Goal: Task Accomplishment & Management: Use online tool/utility

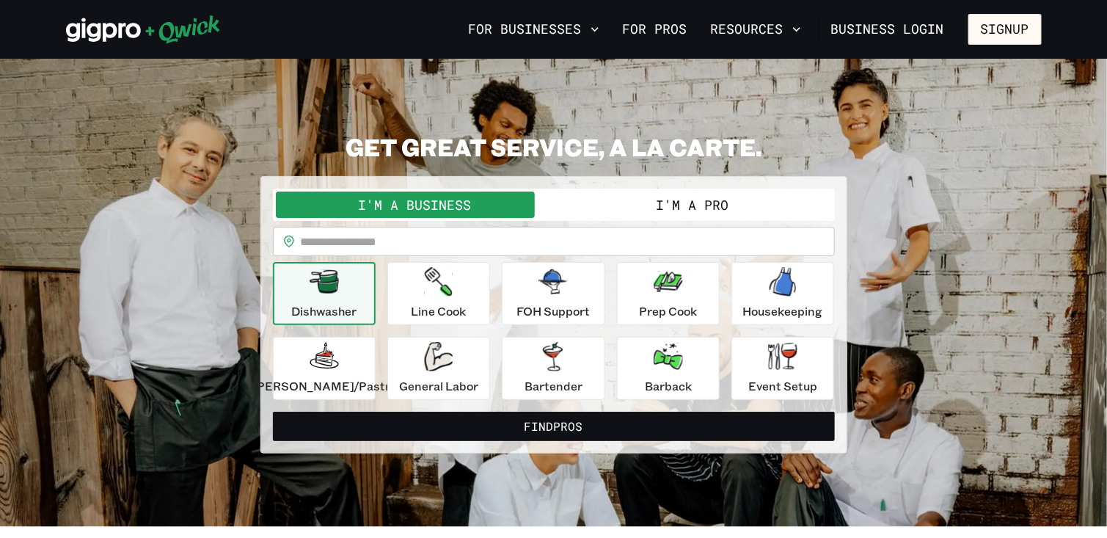
click at [344, 300] on div "Dishwasher" at bounding box center [323, 293] width 65 height 53
click at [564, 427] on button "Find Pros" at bounding box center [554, 425] width 562 height 29
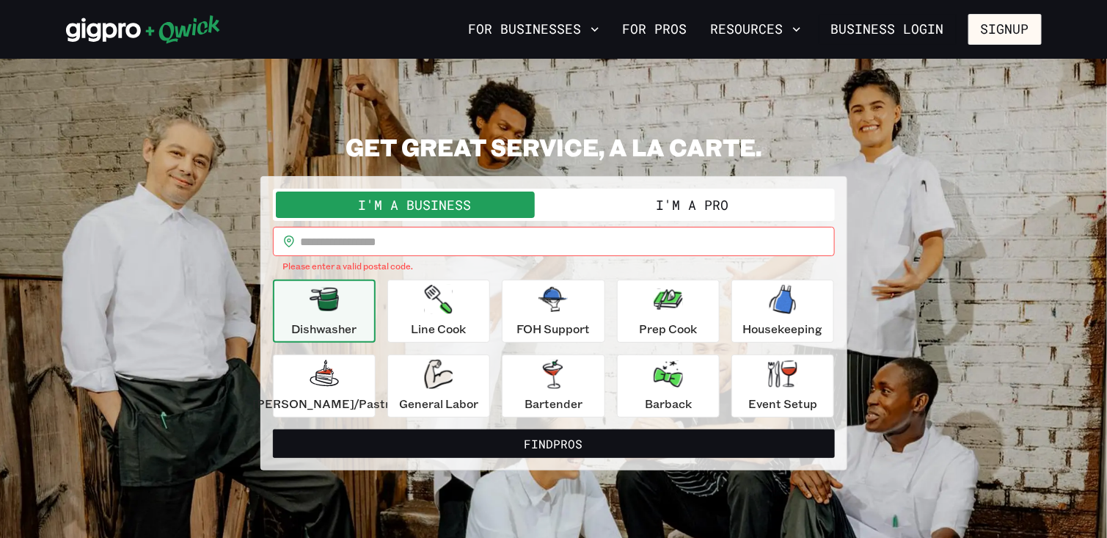
click at [364, 242] on input "text" at bounding box center [568, 241] width 534 height 29
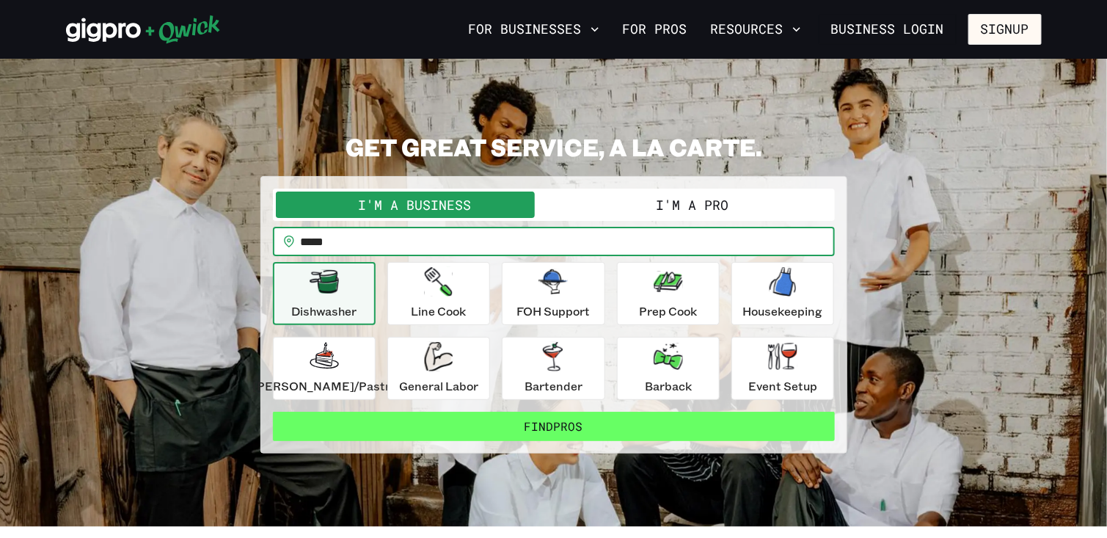
type input "*****"
click at [542, 419] on button "Find Pros" at bounding box center [554, 425] width 562 height 29
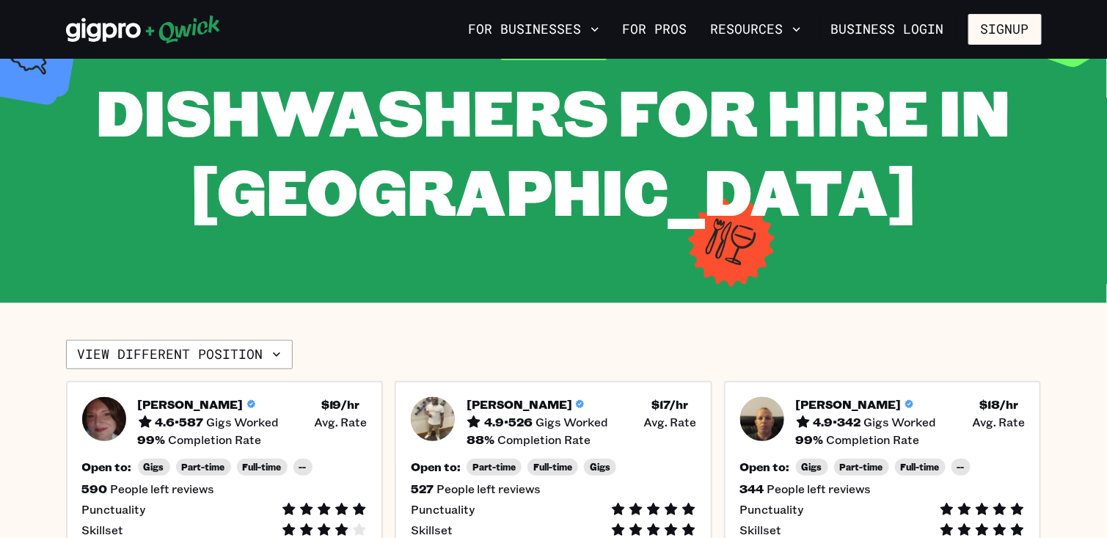
scroll to position [220, 0]
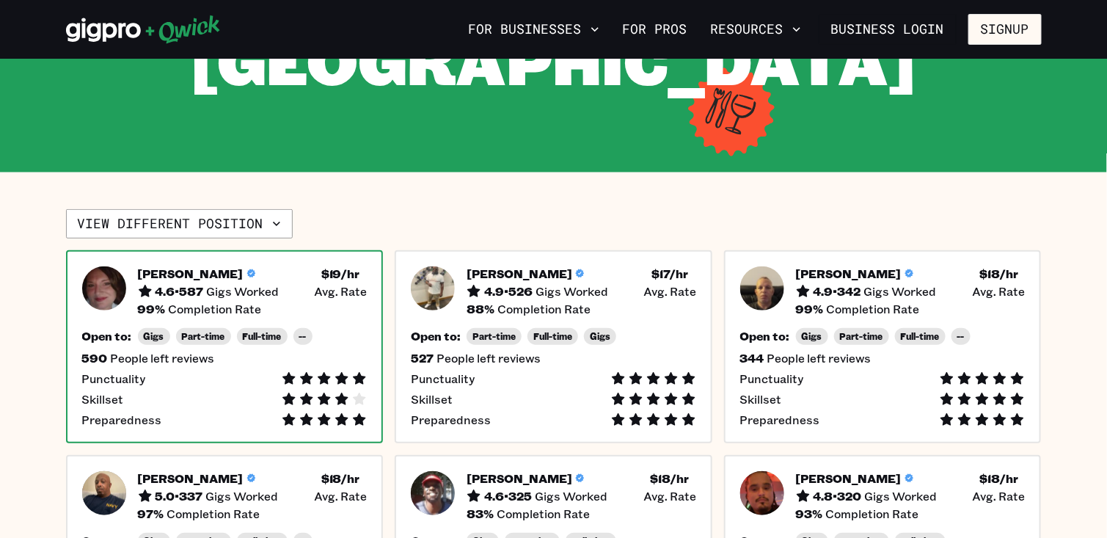
click at [112, 285] on img at bounding box center [104, 288] width 44 height 44
click at [150, 271] on h5 "[PERSON_NAME]" at bounding box center [191, 273] width 106 height 15
click at [113, 287] on img at bounding box center [104, 288] width 44 height 44
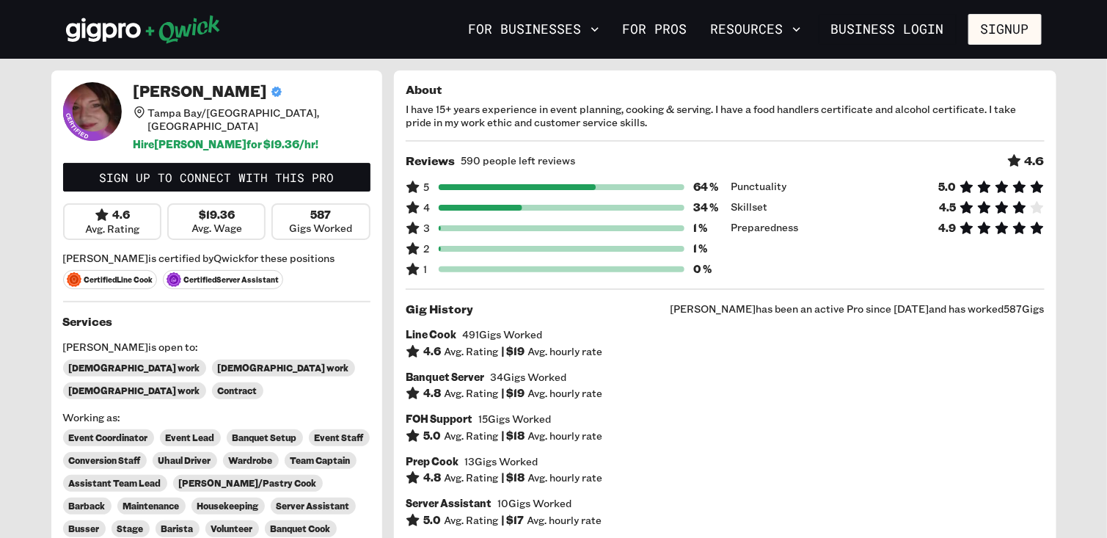
click at [95, 100] on icon at bounding box center [92, 111] width 59 height 59
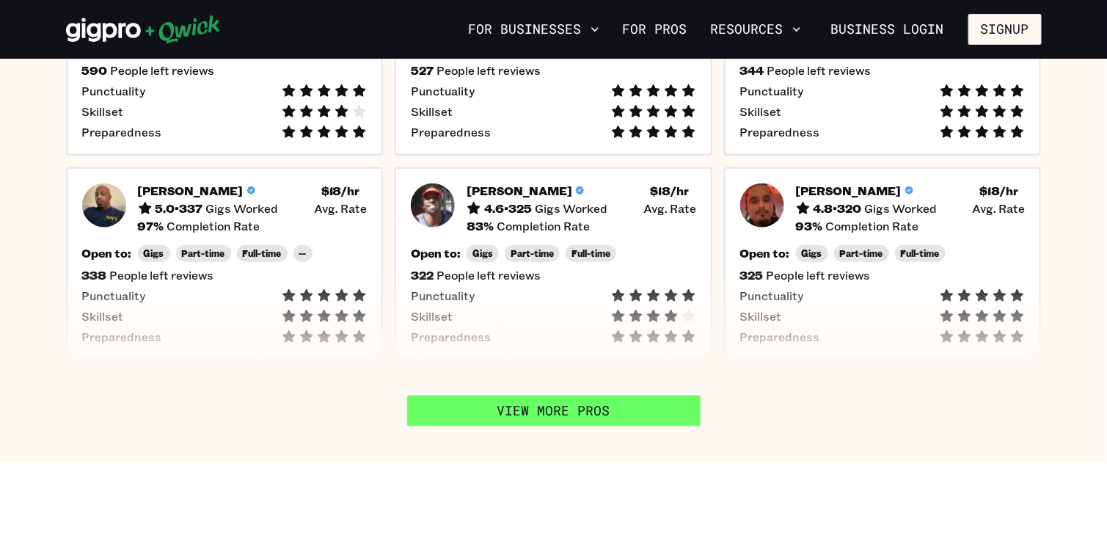
scroll to position [587, 0]
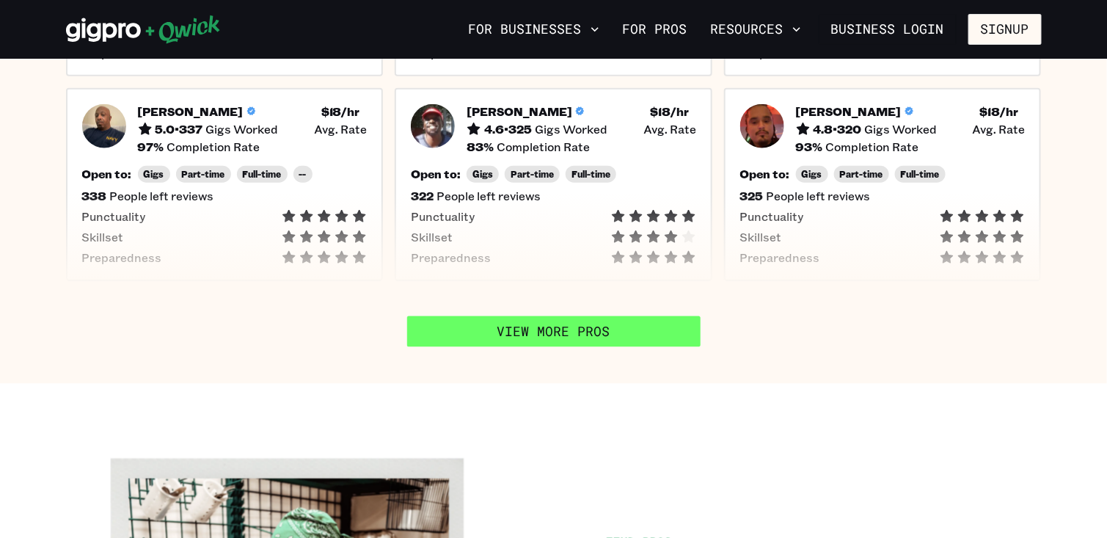
click at [540, 340] on link "View More Pros" at bounding box center [553, 331] width 293 height 31
